Goal: Task Accomplishment & Management: Complete application form

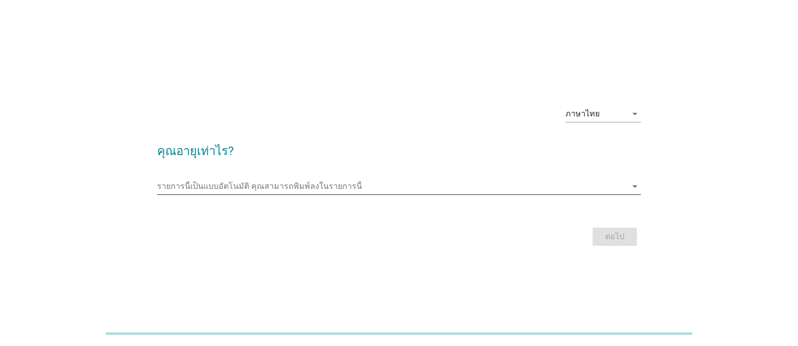
click at [197, 189] on input "รายการนี้เป็นแบบอัตโนมัติ คุณสามารถพิมพ์ลงในรายการนี้" at bounding box center [392, 186] width 470 height 16
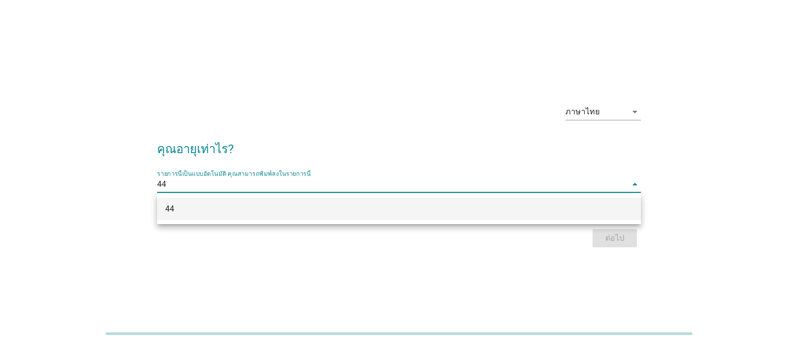
type input "44"
click at [690, 270] on div "ภาษาไทย arrow_drop_down คุณอายุเท่าไร? รายการนี้เป็นแบบอัตโนมัติ [PERSON_NAME]พ…" at bounding box center [399, 173] width 798 height 346
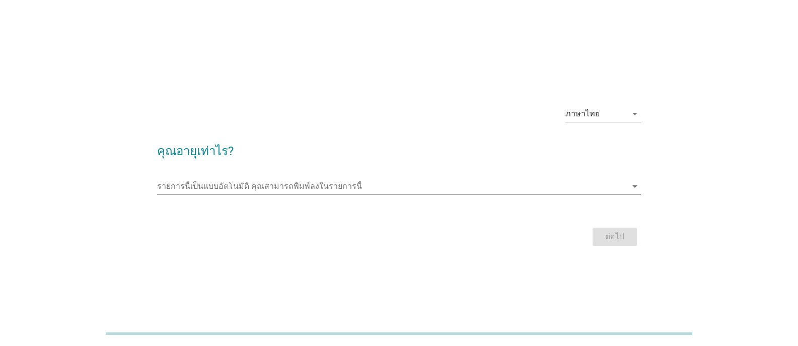
scroll to position [25, 0]
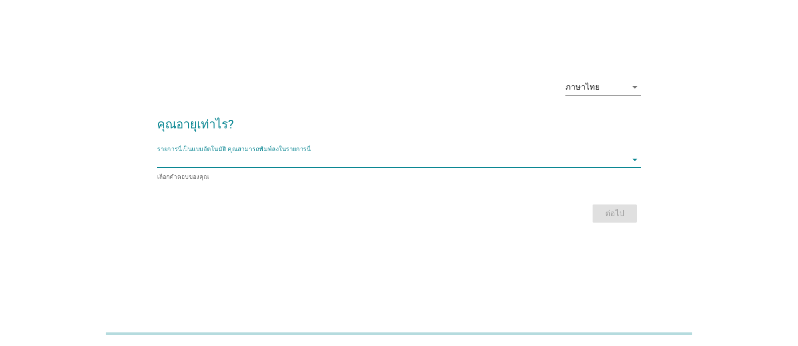
click at [608, 162] on input "รายการนี้เป็นแบบอัตโนมัติ คุณสามารถพิมพ์ลงในรายการนี้" at bounding box center [392, 160] width 470 height 16
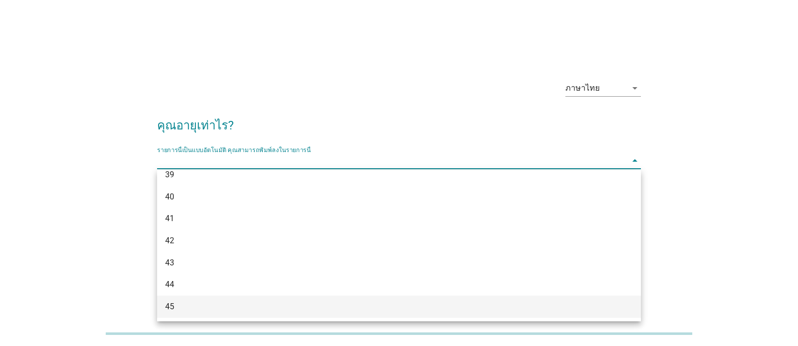
scroll to position [503, 0]
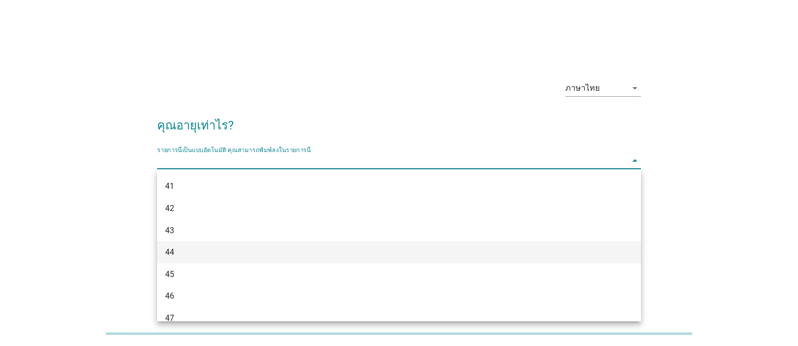
click at [192, 254] on div "44" at bounding box center [379, 252] width 429 height 12
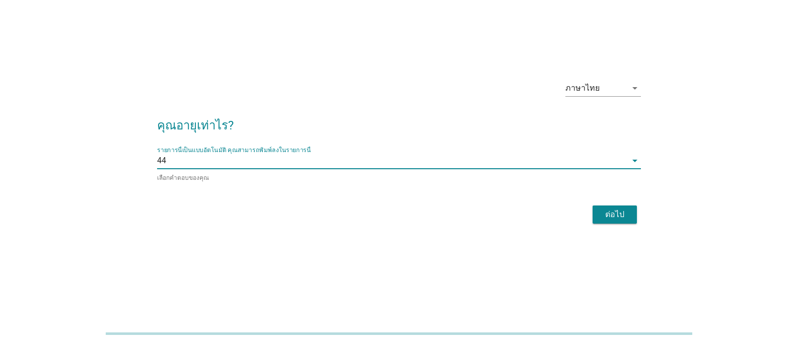
click at [624, 208] on div "ต่อไป" at bounding box center [614, 214] width 28 height 12
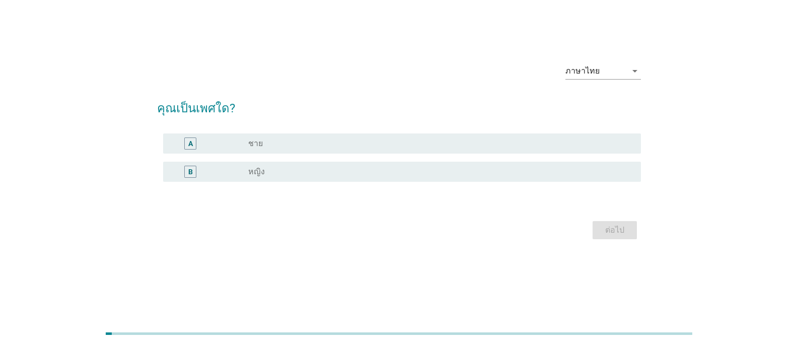
scroll to position [0, 0]
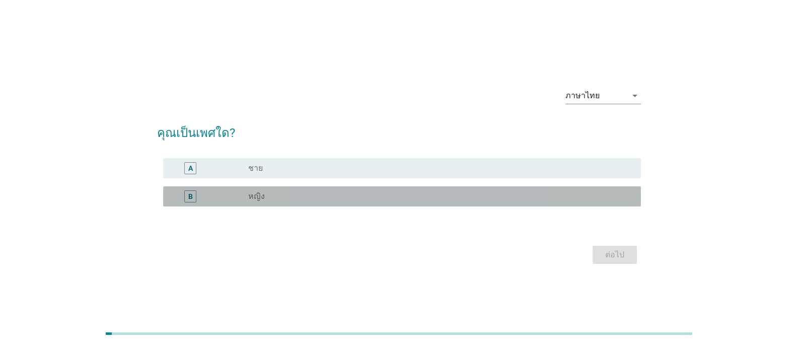
click at [275, 192] on div "radio_button_unchecked หญิง" at bounding box center [436, 196] width 376 height 10
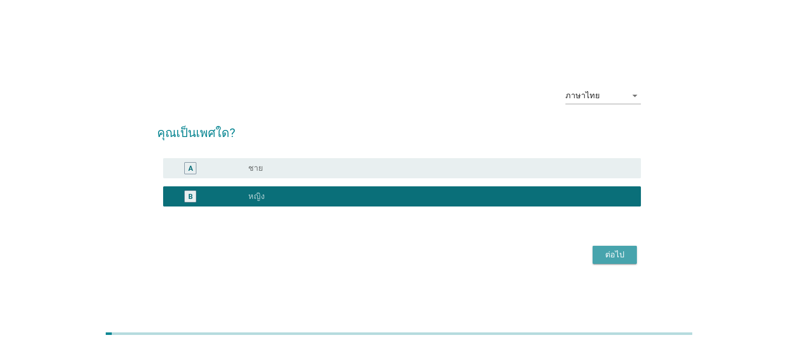
click at [617, 249] on div "ต่อไป" at bounding box center [614, 255] width 28 height 12
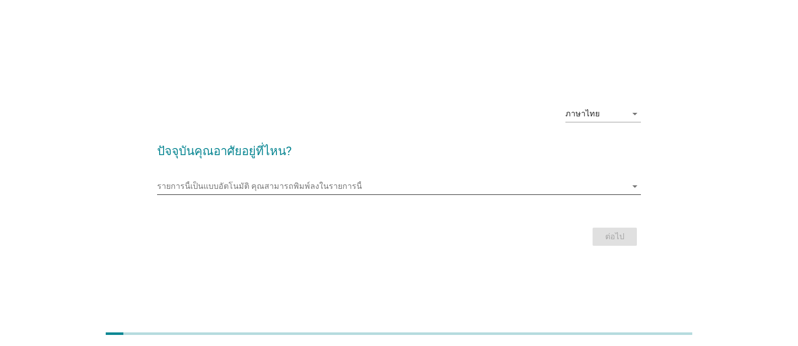
click at [630, 187] on icon "arrow_drop_down" at bounding box center [635, 186] width 12 height 12
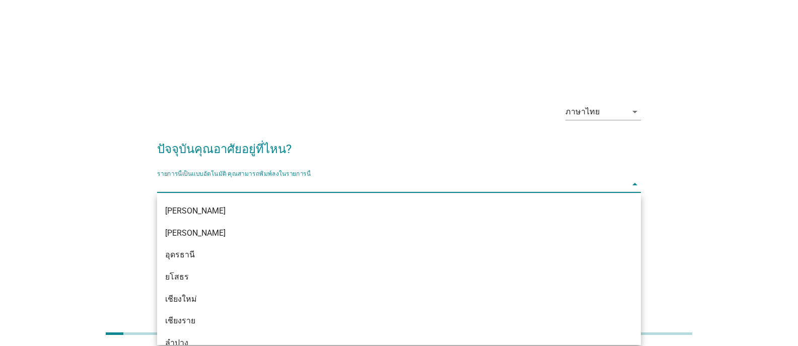
scroll to position [352, 0]
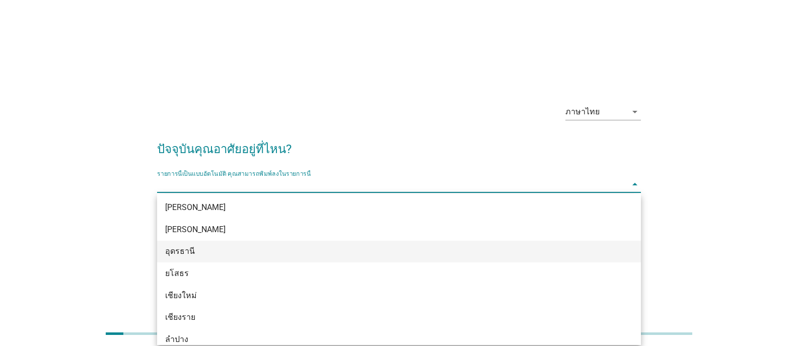
click at [193, 256] on div "อุดรธานี" at bounding box center [379, 251] width 429 height 12
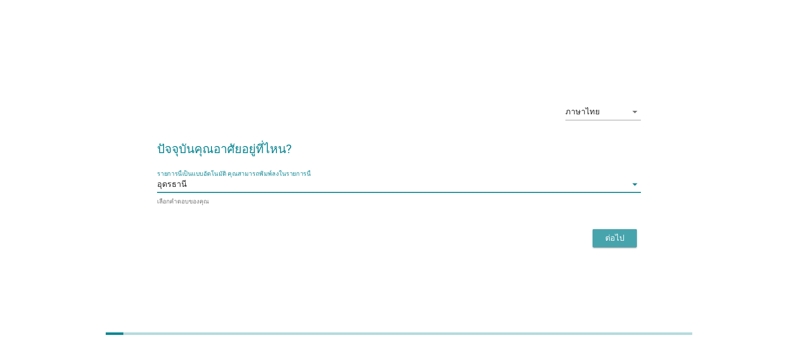
click at [622, 238] on div "ต่อไป" at bounding box center [614, 238] width 28 height 12
